Goal: Information Seeking & Learning: Learn about a topic

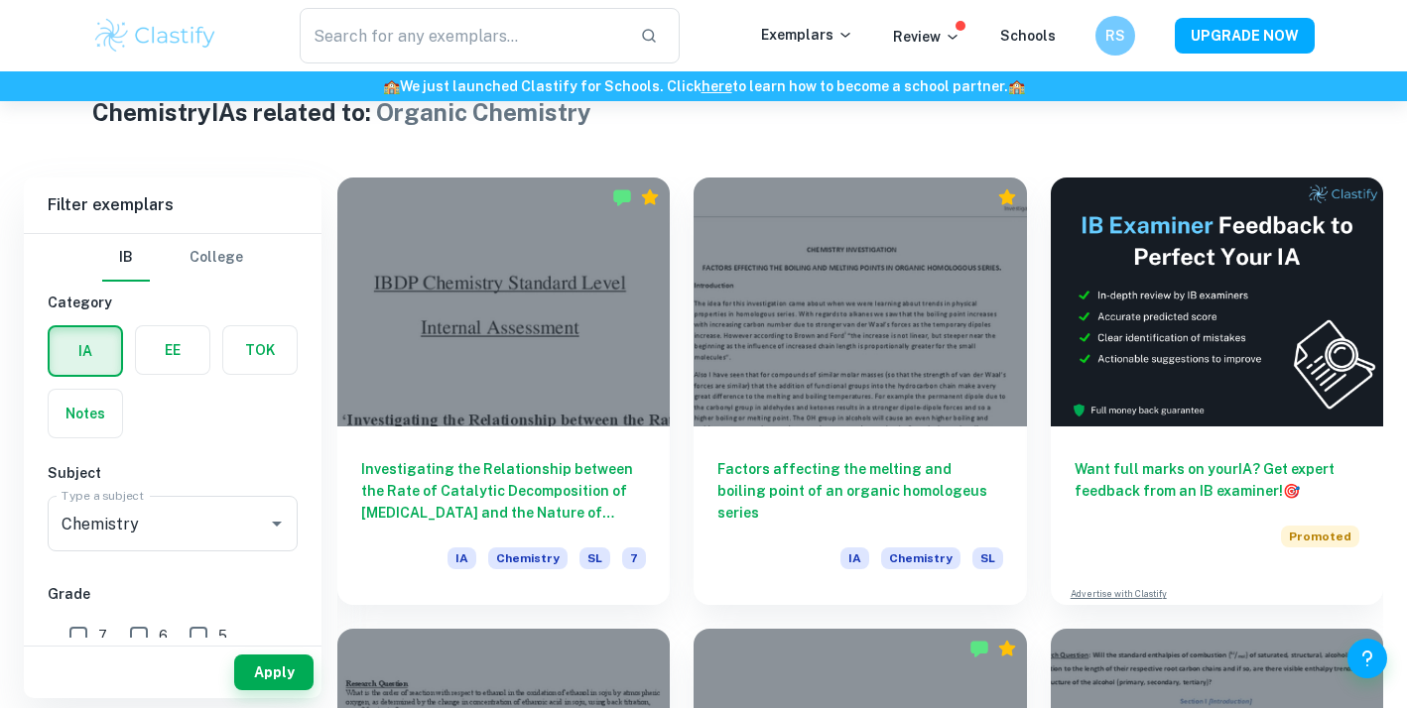
scroll to position [487, 0]
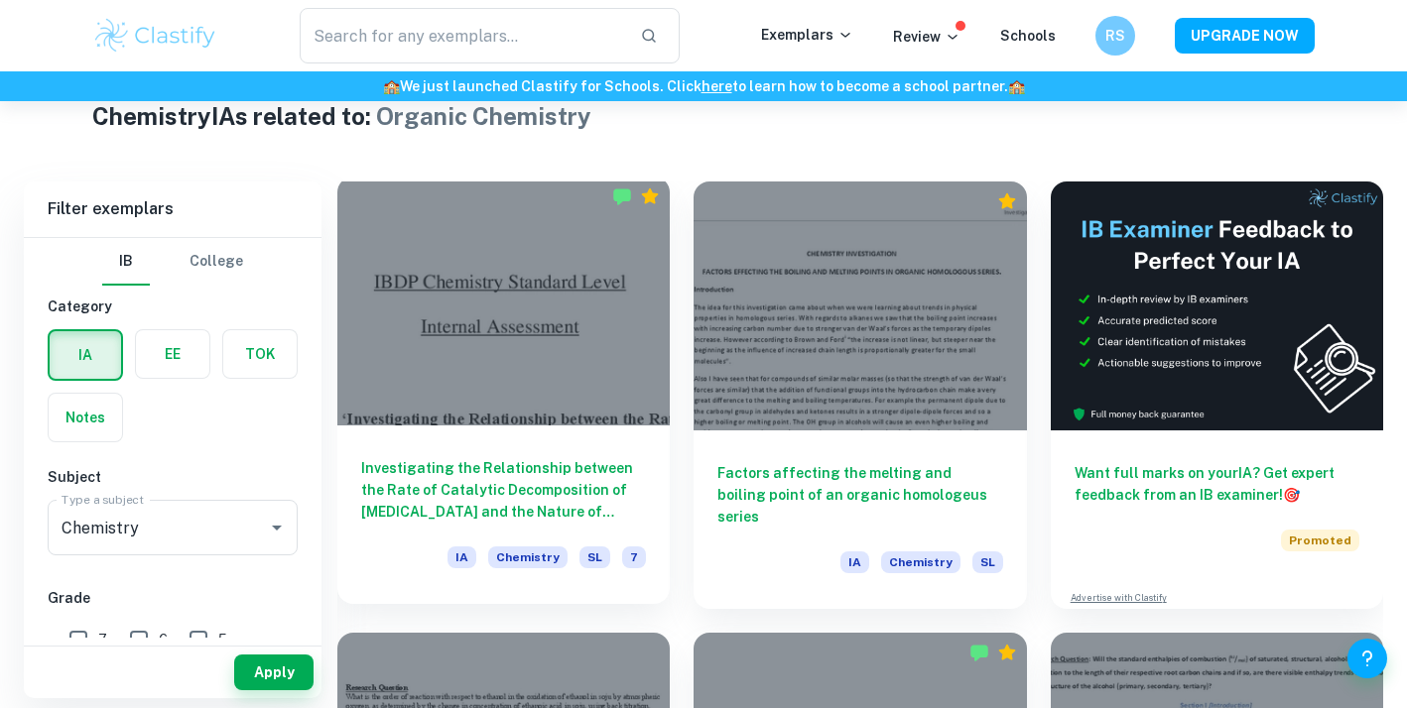
click at [473, 475] on h6 "Investigating the Relationship between the Rate of Catalytic Decomposition of […" at bounding box center [503, 489] width 285 height 65
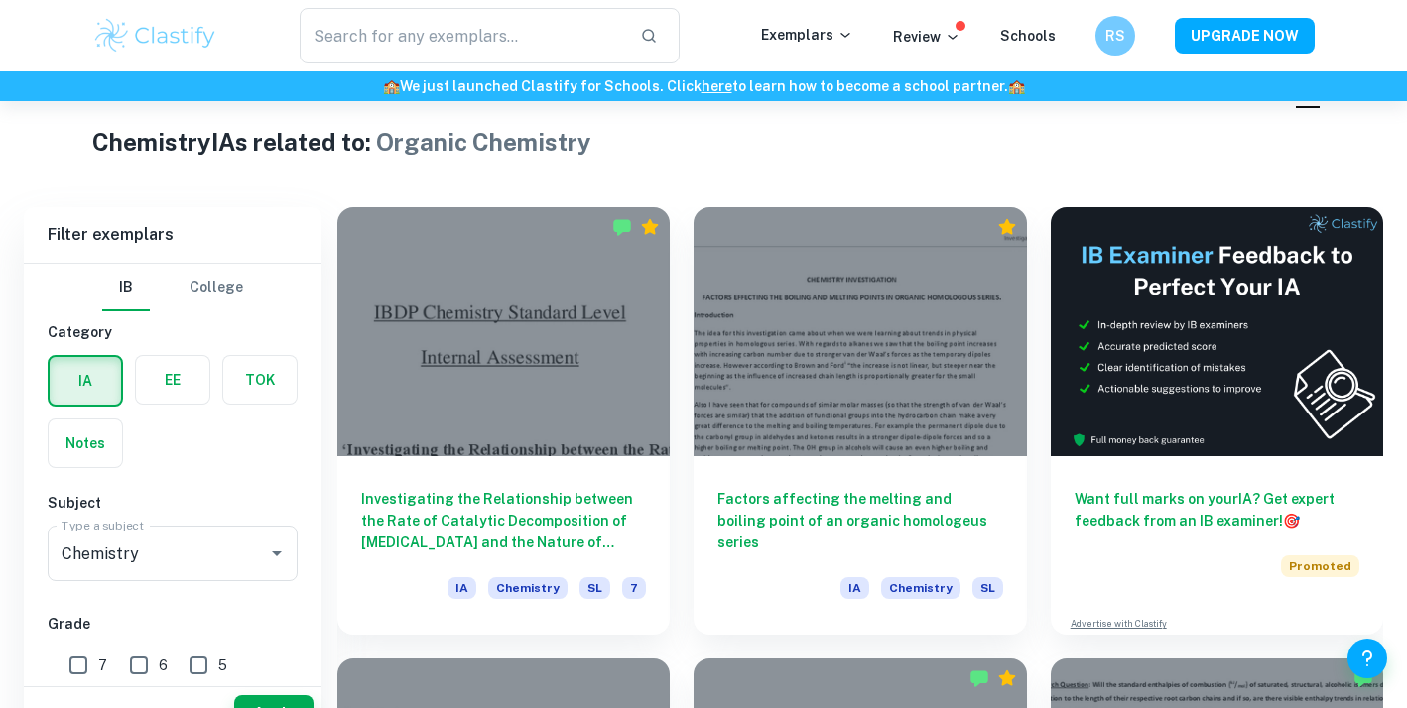
scroll to position [502, 0]
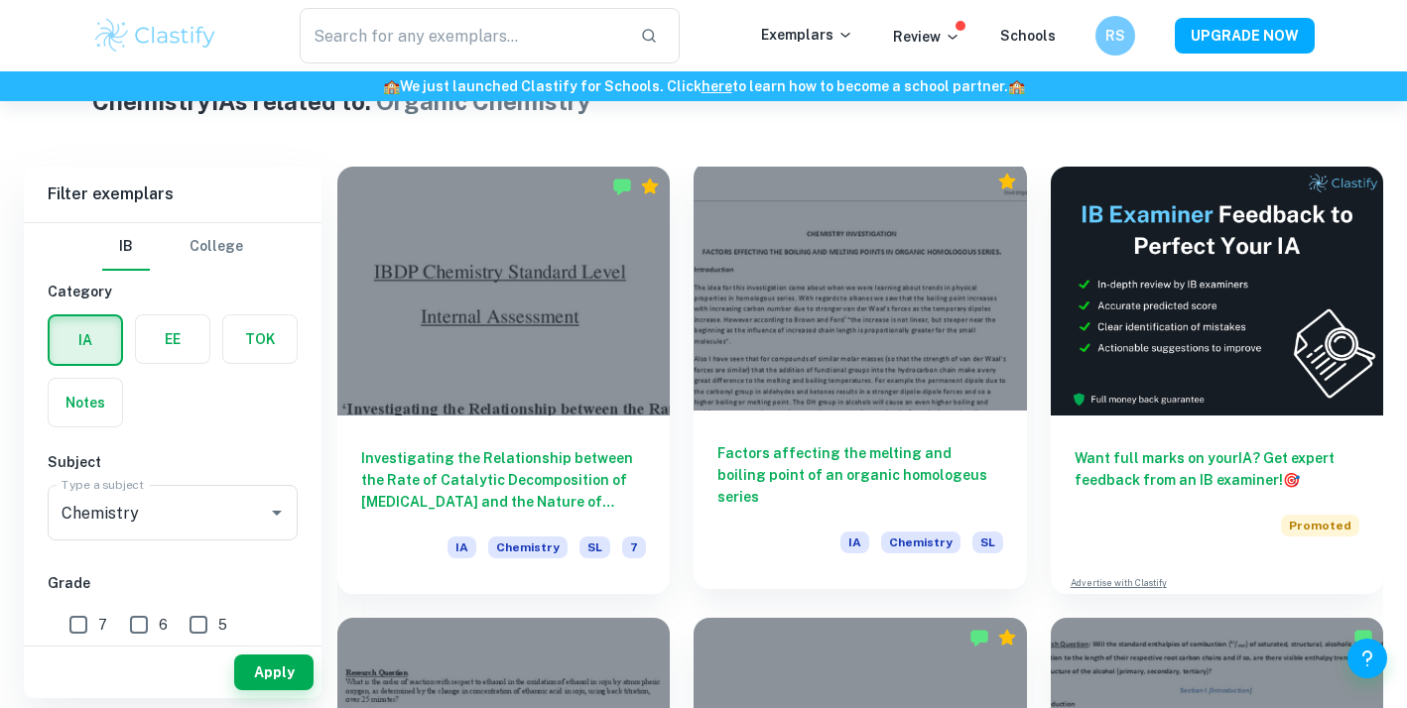
click at [802, 448] on h6 "Factors affecting the melting and boiling point of an organic homologeus series" at bounding box center [859, 475] width 285 height 65
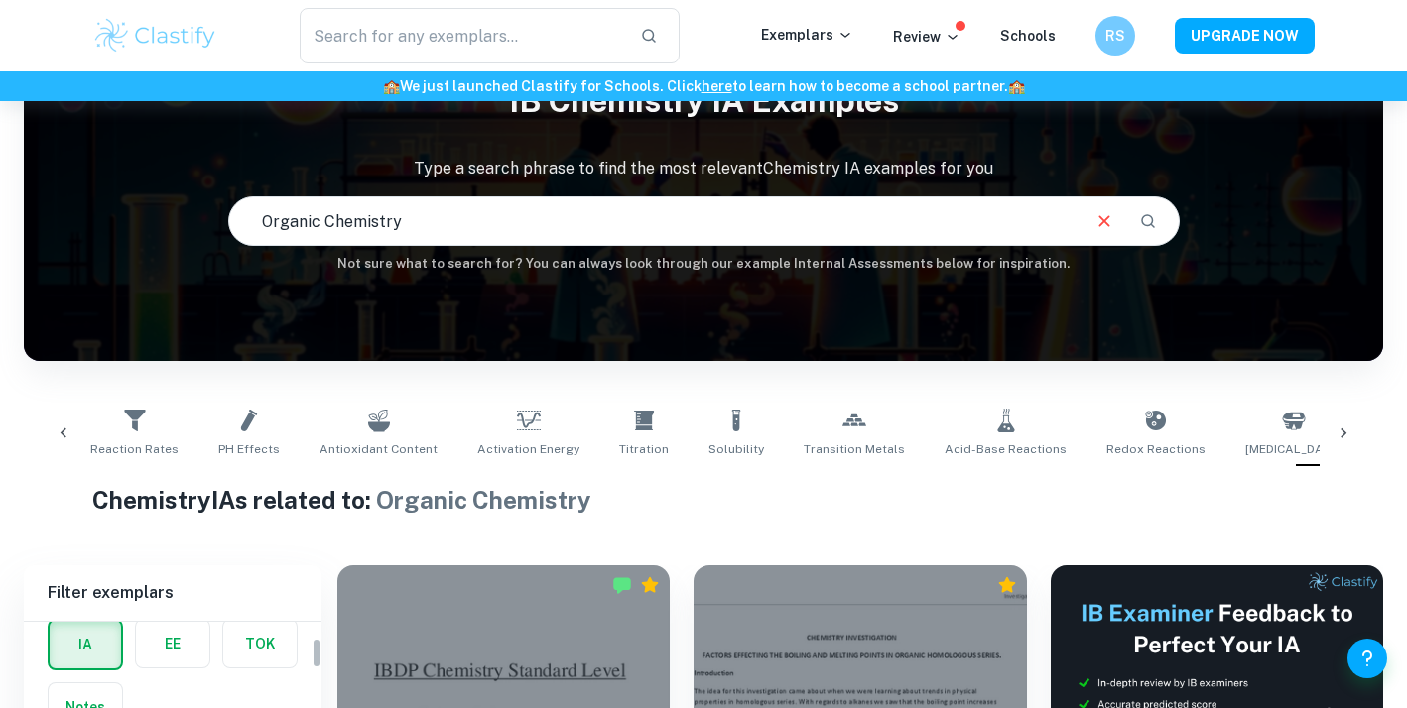
scroll to position [32, 0]
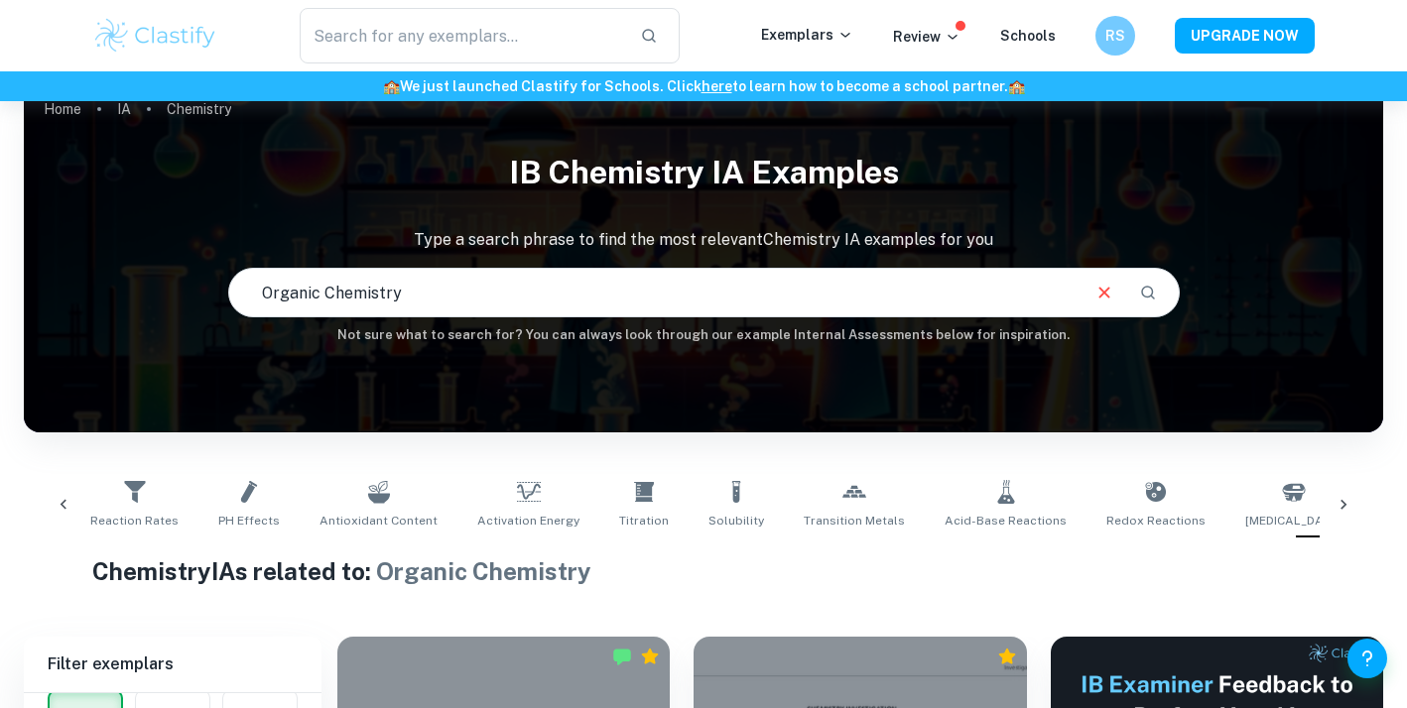
click at [497, 285] on input "Organic Chemistry" at bounding box center [653, 293] width 848 height 56
drag, startPoint x: 497, startPoint y: 285, endPoint x: 155, endPoint y: 275, distance: 342.5
click at [155, 275] on div "IB Chemistry IA examples Type a search phrase to find the most relevant Chemist…" at bounding box center [703, 243] width 1359 height 204
type input "l"
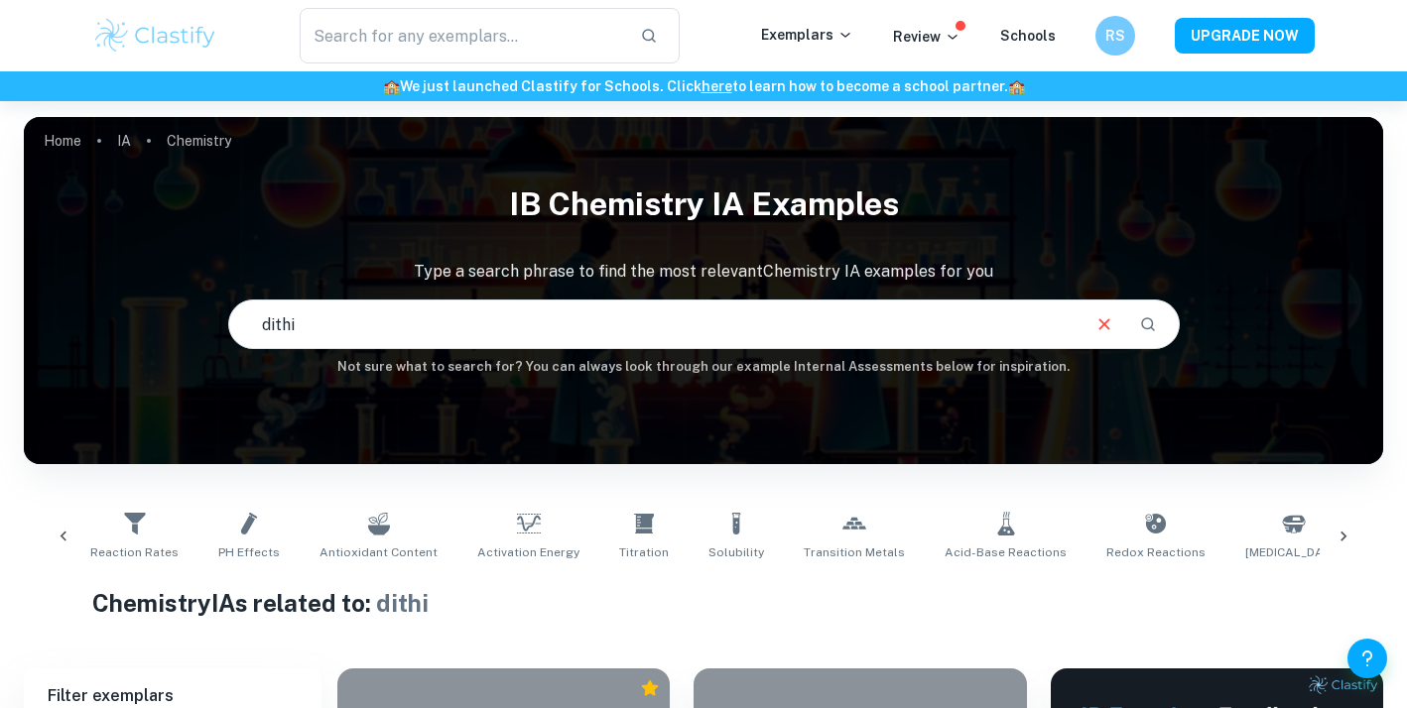
click at [478, 316] on input "dithi" at bounding box center [653, 325] width 848 height 56
type input "dithizone"
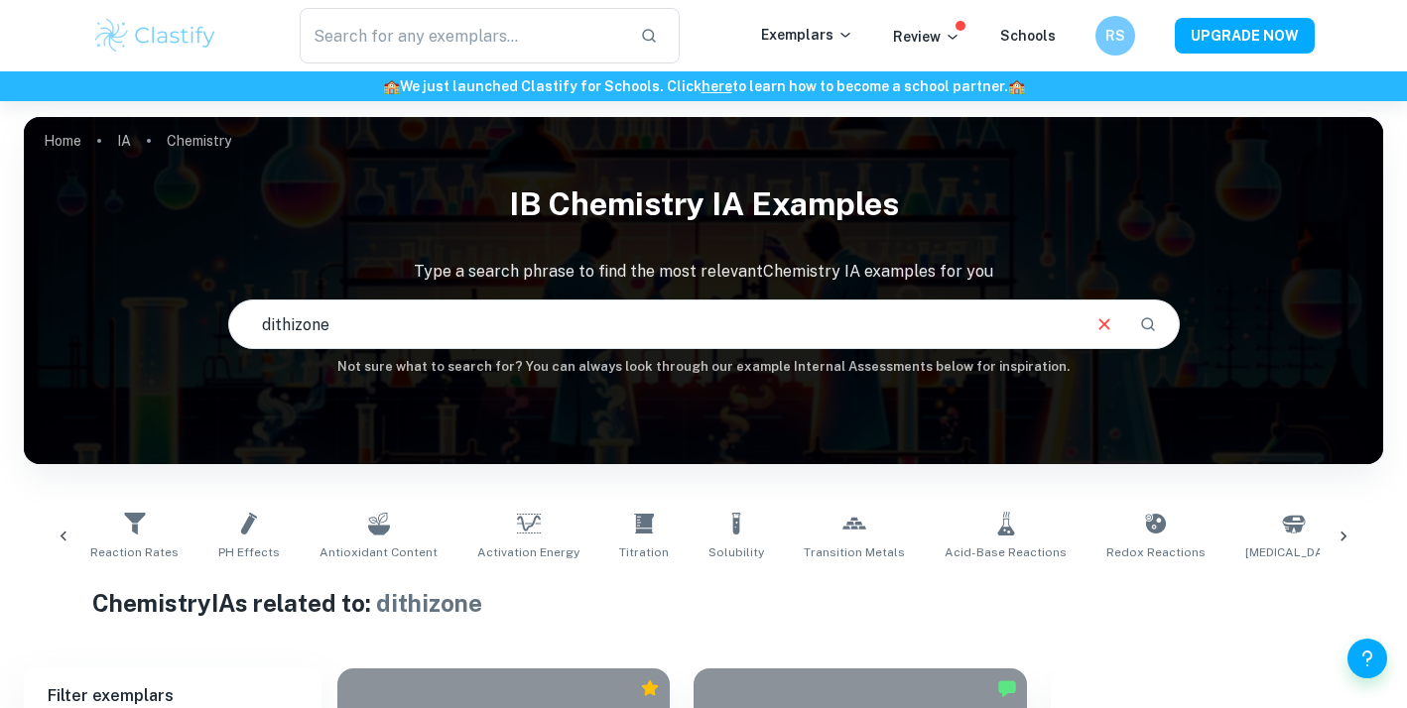
drag, startPoint x: 471, startPoint y: 322, endPoint x: 65, endPoint y: 321, distance: 405.8
click at [65, 321] on div "IB Chemistry IA examples Type a search phrase to find the most relevant Chemist…" at bounding box center [703, 275] width 1359 height 204
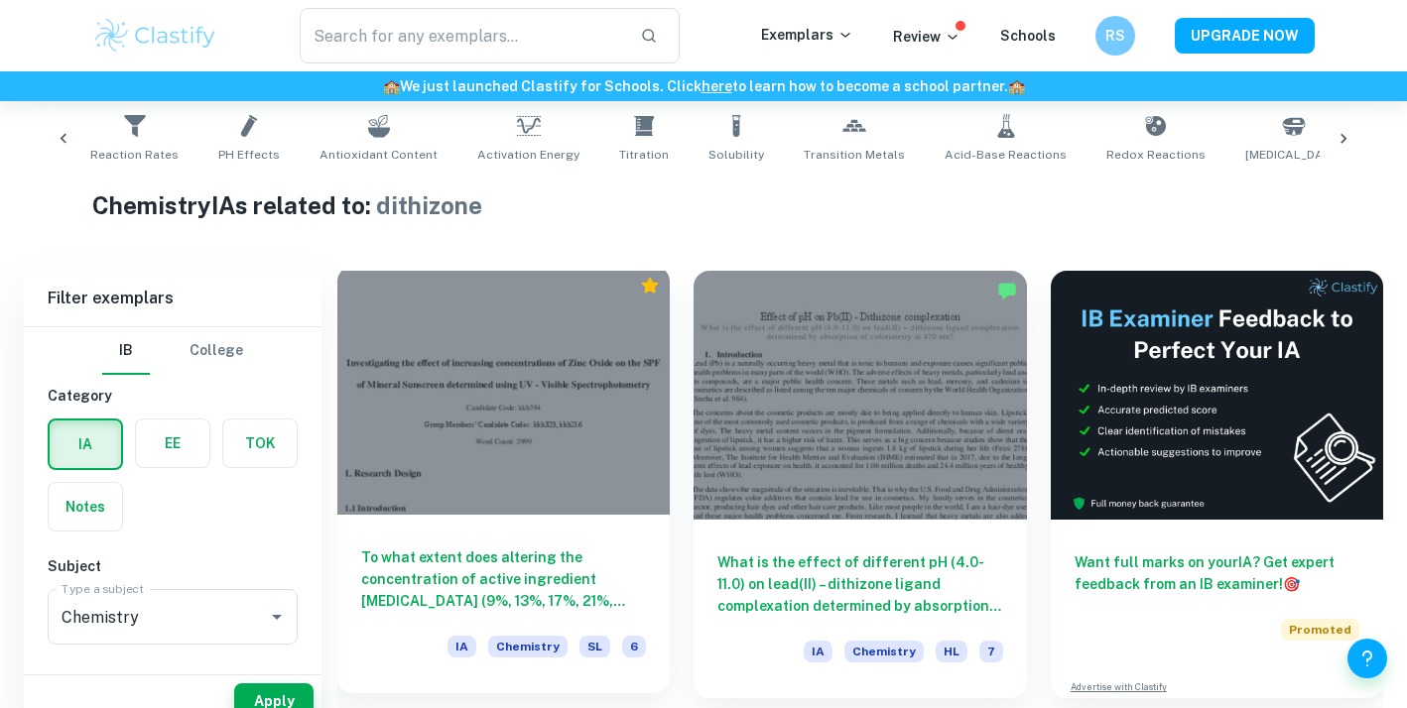
scroll to position [173, 0]
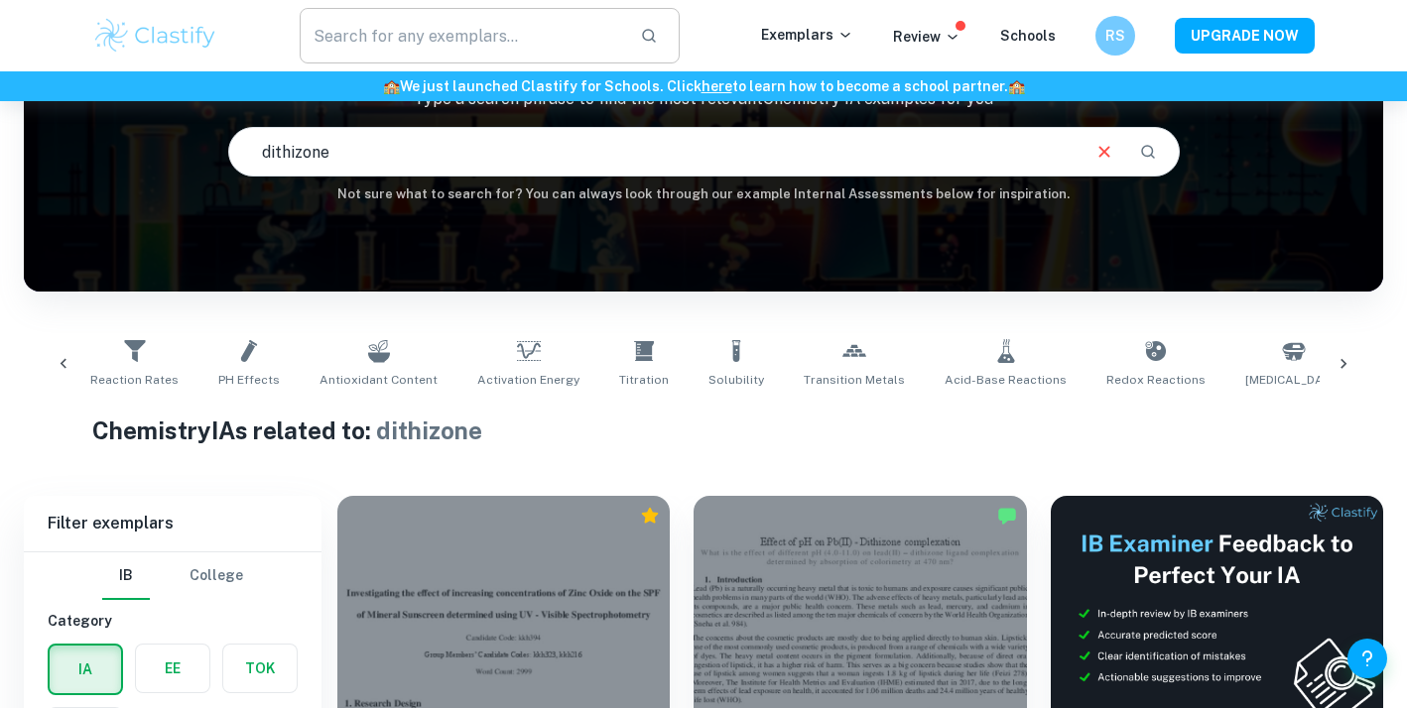
click at [373, 34] on input "text" at bounding box center [462, 36] width 324 height 56
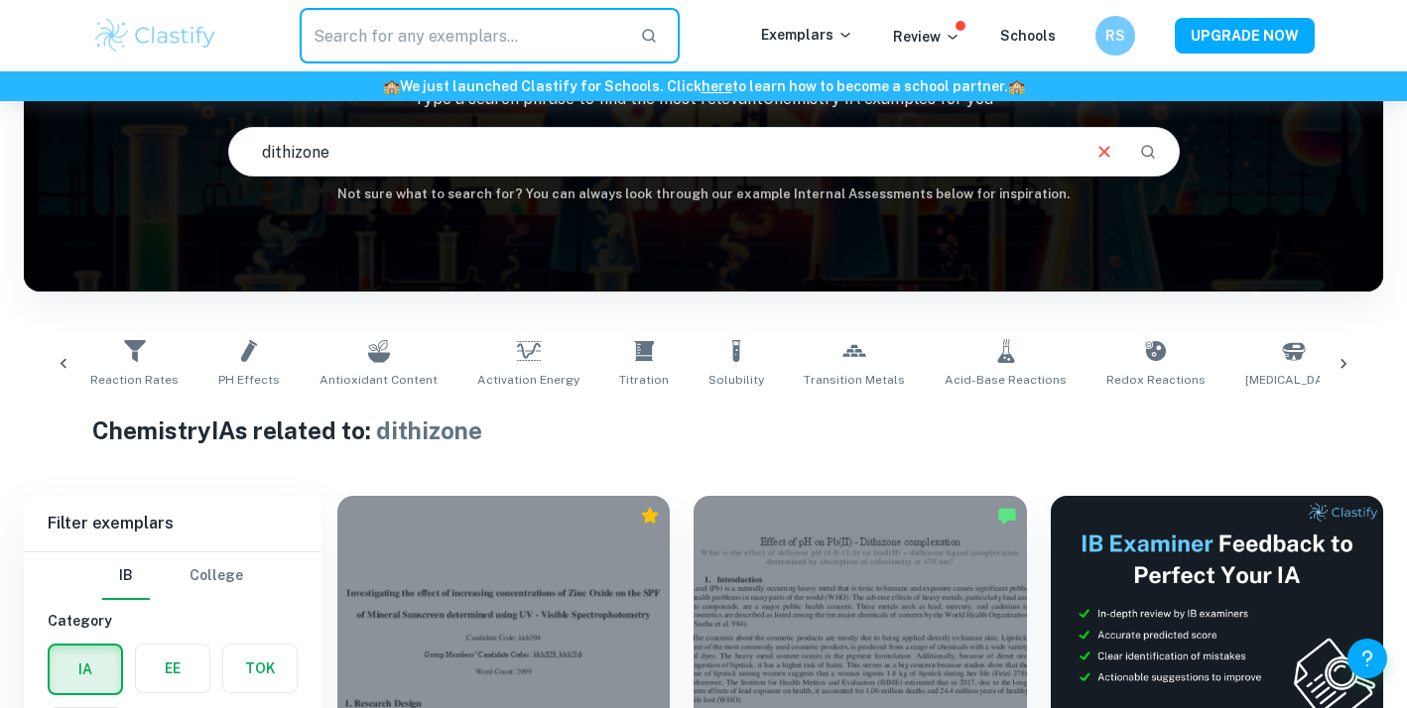
paste input "dithizone"
type input "dithizone"
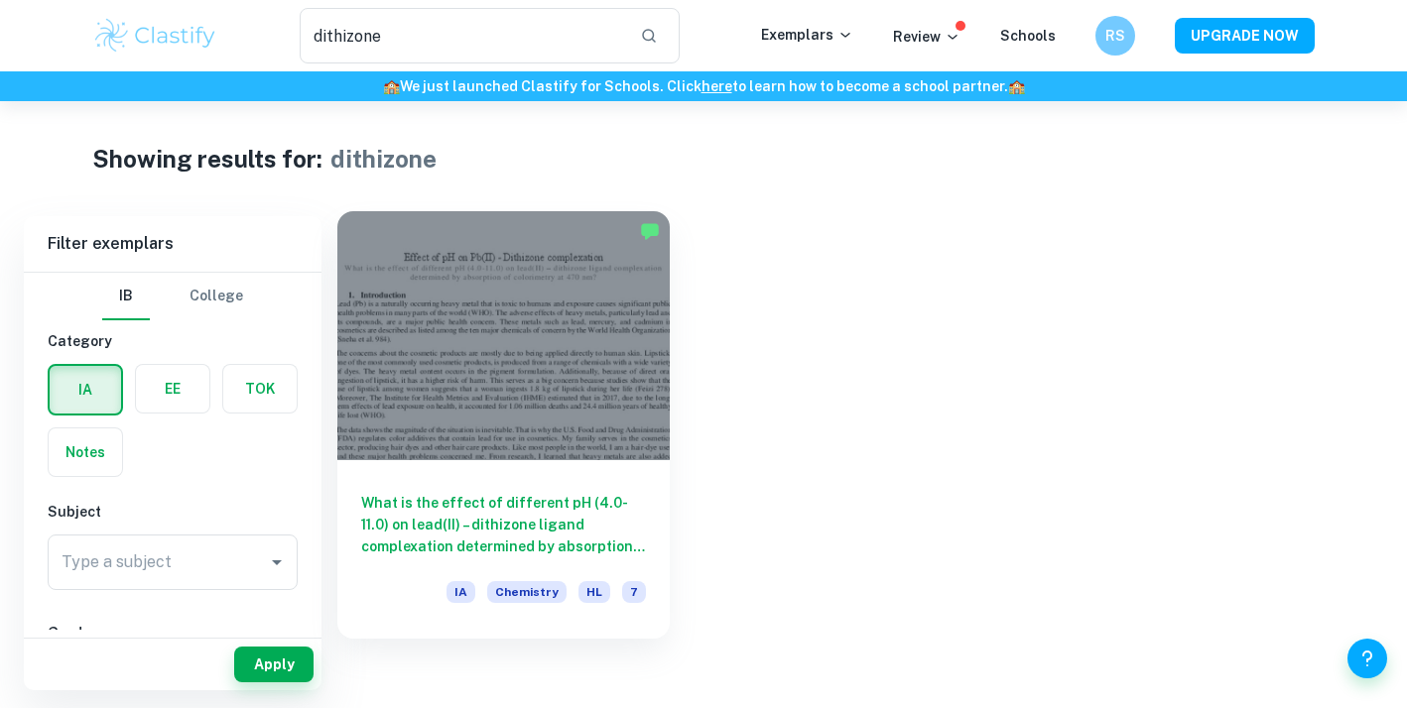
click at [502, 420] on div at bounding box center [503, 335] width 332 height 249
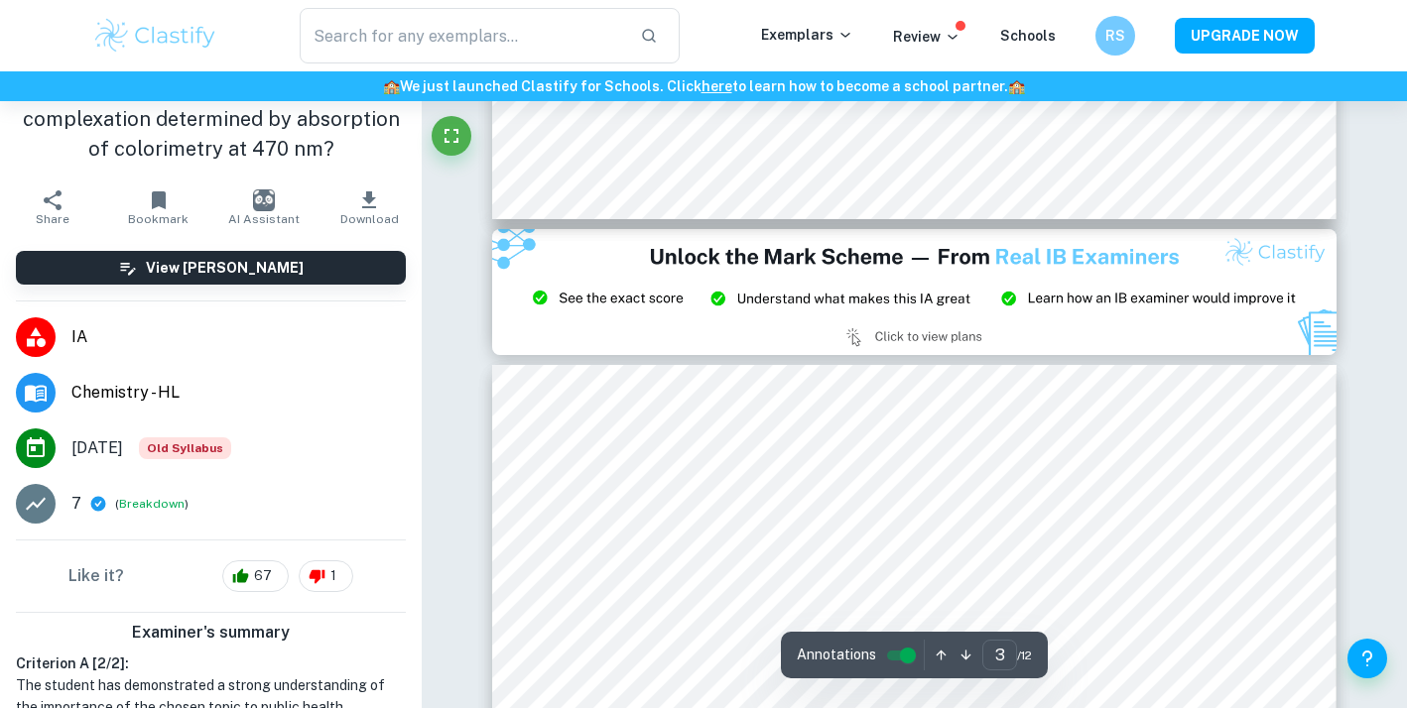
scroll to position [3039, 0]
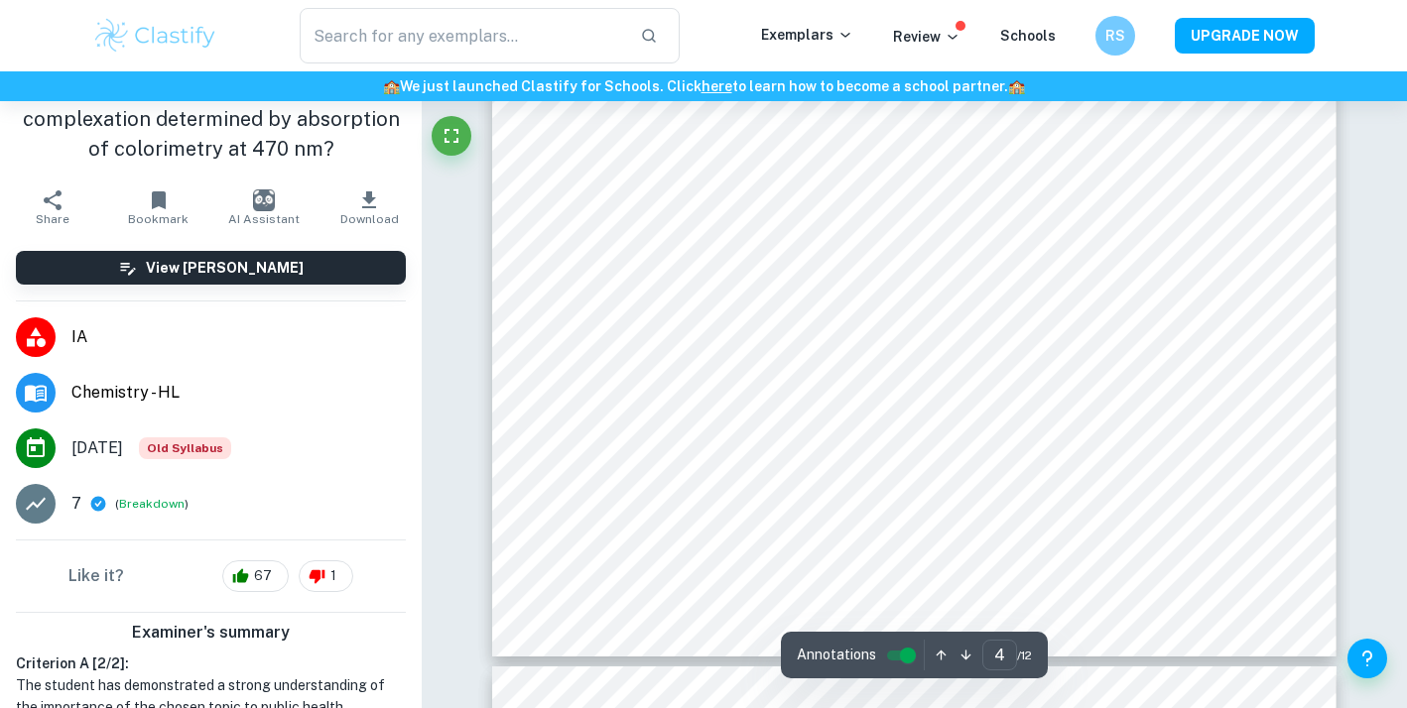
type input "5"
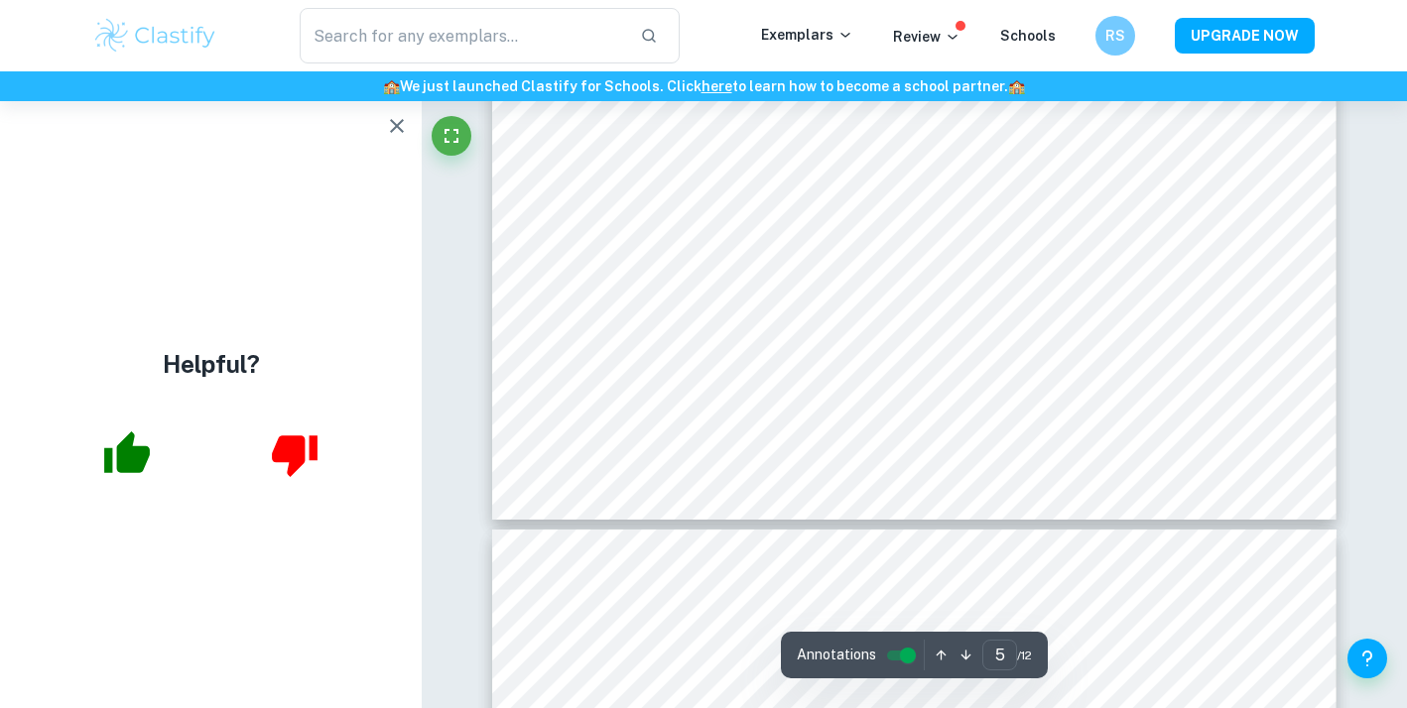
scroll to position [5881, 0]
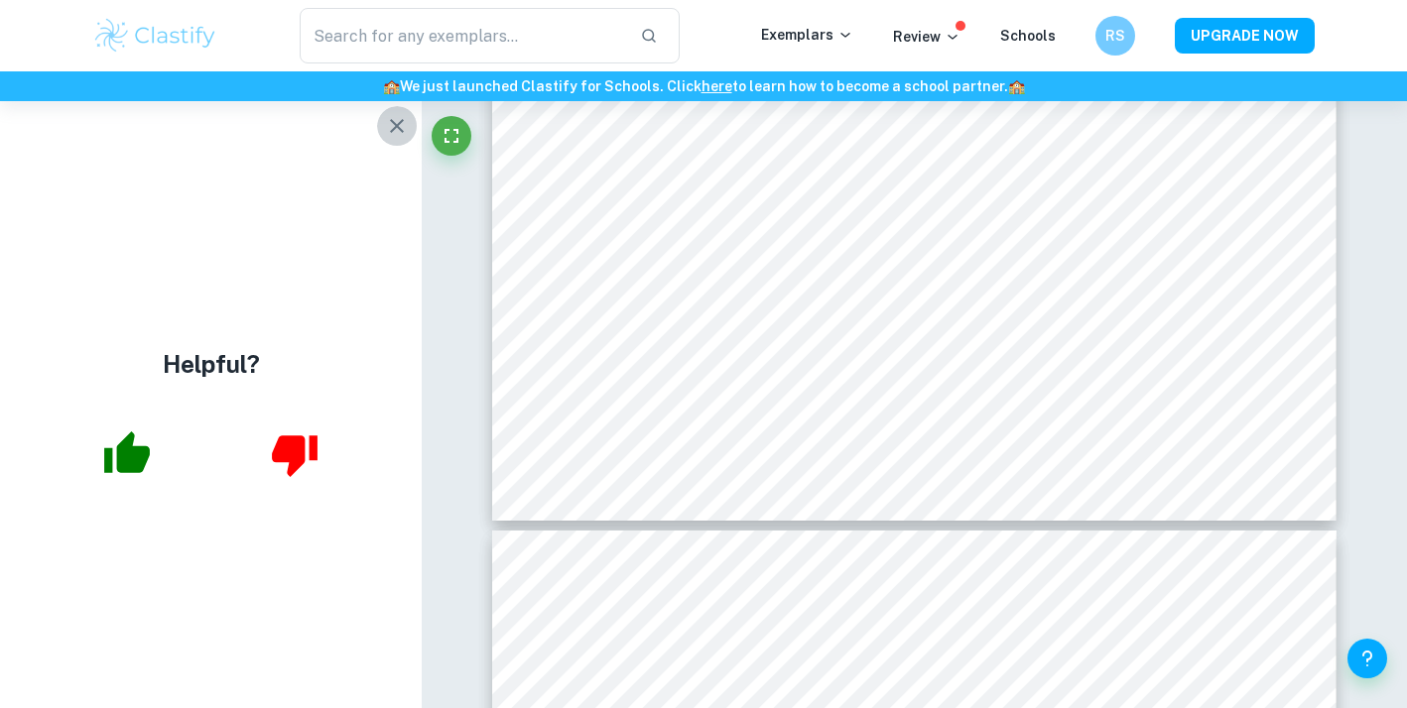
click at [397, 130] on icon "button" at bounding box center [397, 126] width 24 height 24
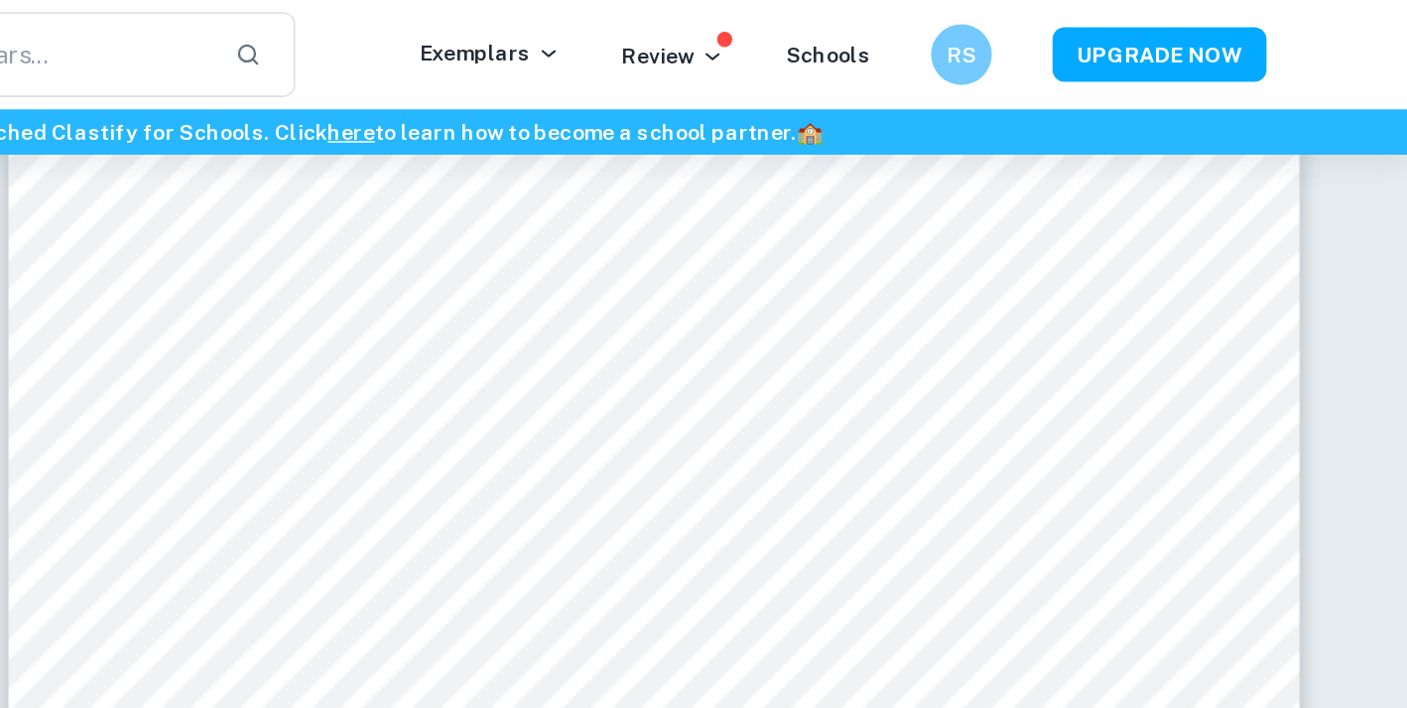
scroll to position [5756, 0]
